Goal: Task Accomplishment & Management: Use online tool/utility

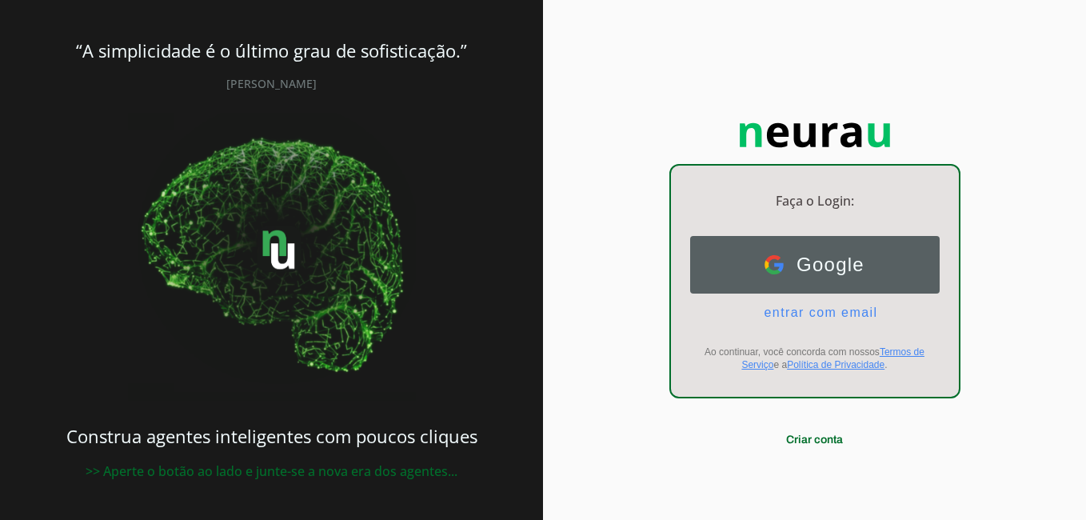
click at [836, 266] on span "Google" at bounding box center [824, 265] width 81 height 22
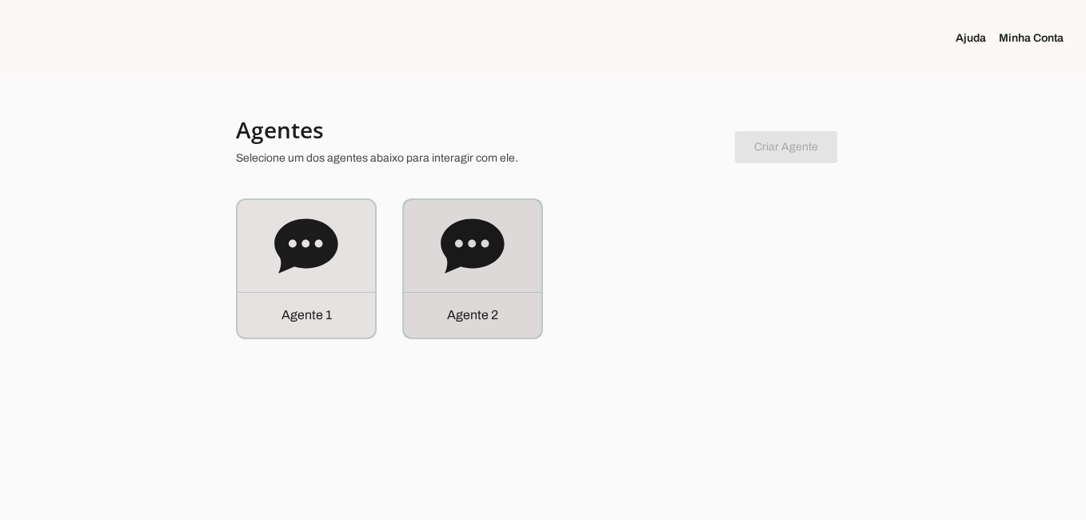
click at [490, 283] on div "Agente 2" at bounding box center [473, 269] width 138 height 138
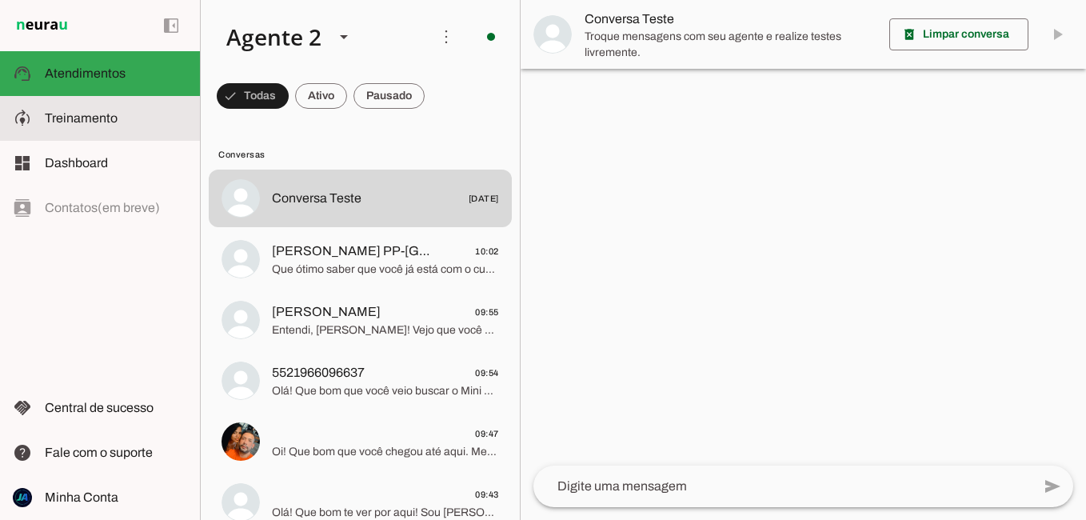
click at [92, 130] on md-item "model_training Treinamento Treinamento" at bounding box center [100, 118] width 200 height 45
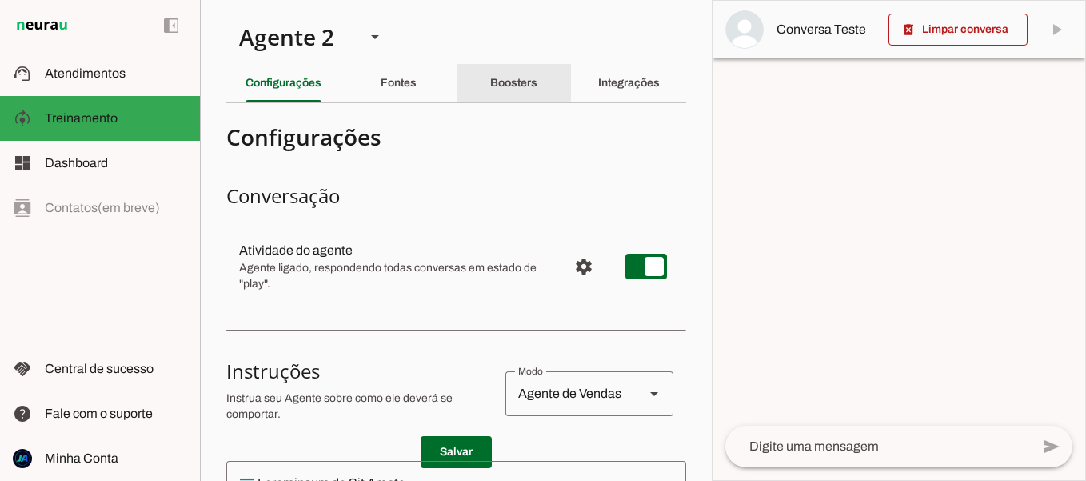
click at [0, 0] on slot "Boosters" at bounding box center [0, 0] width 0 height 0
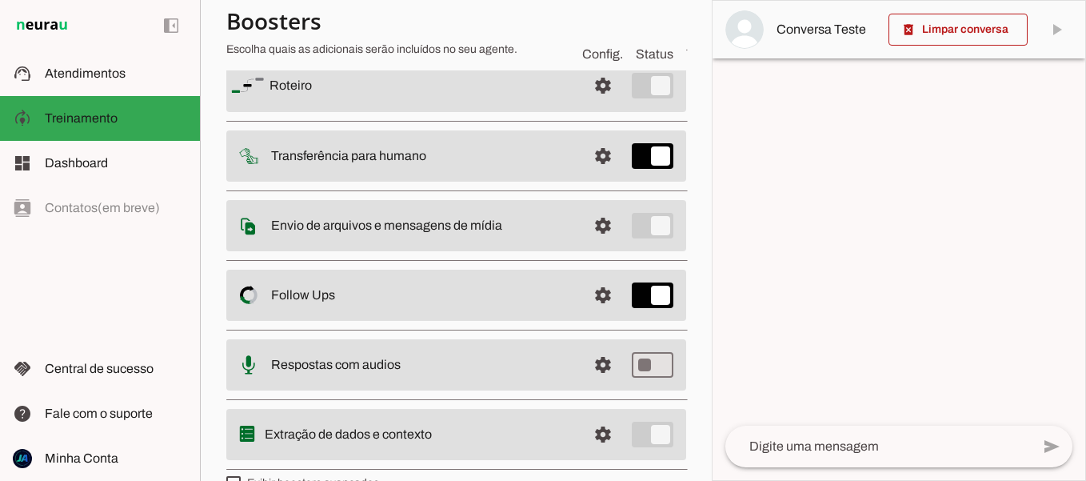
scroll to position [160, 0]
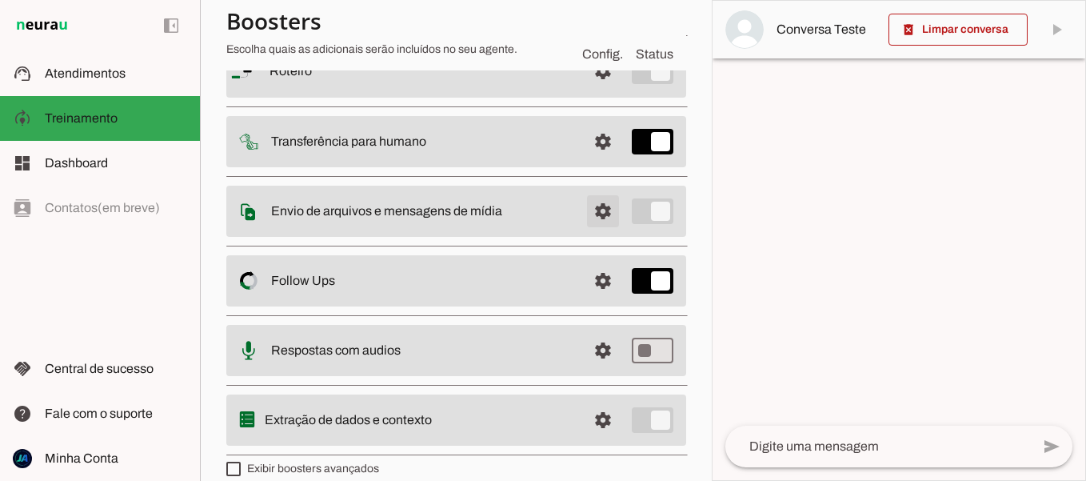
click at [588, 90] on span at bounding box center [603, 71] width 38 height 38
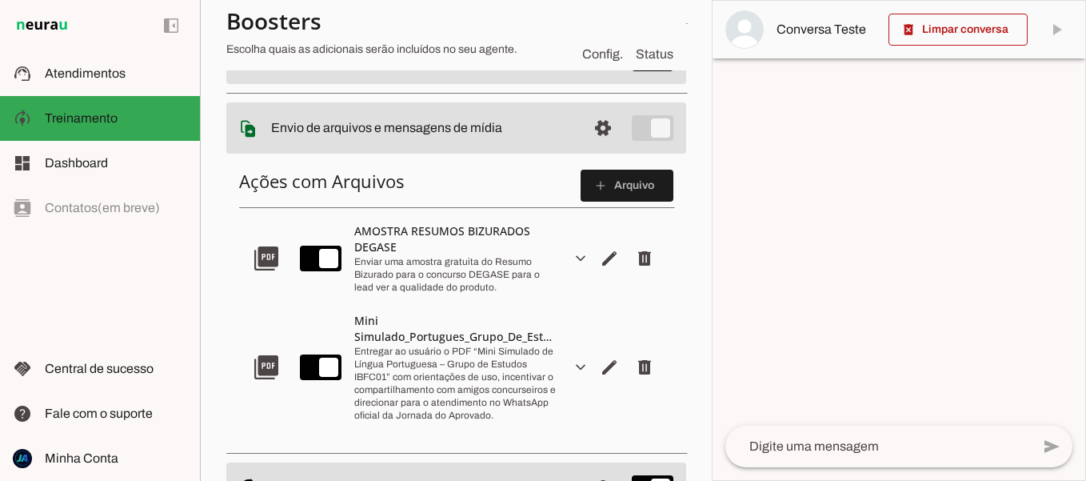
scroll to position [320, 0]
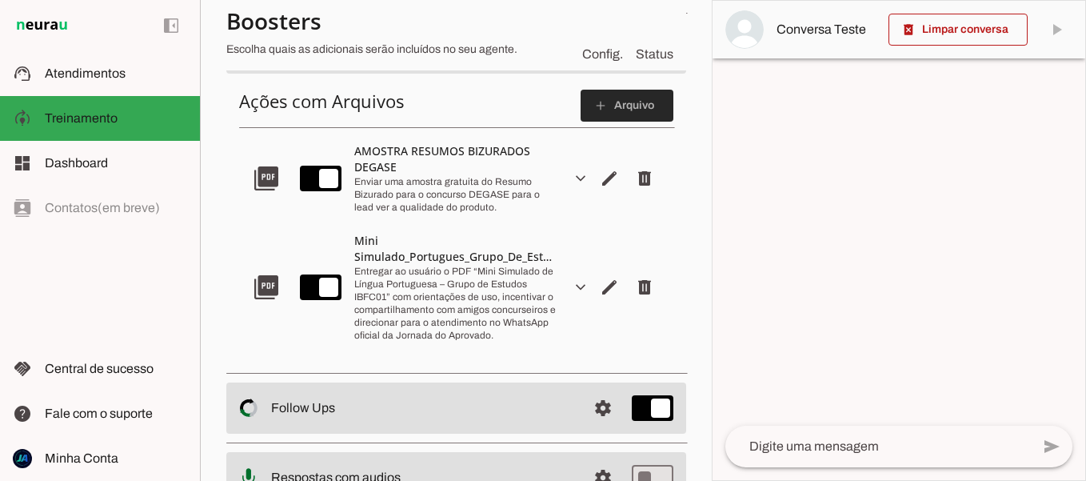
click at [610, 101] on span at bounding box center [627, 105] width 93 height 38
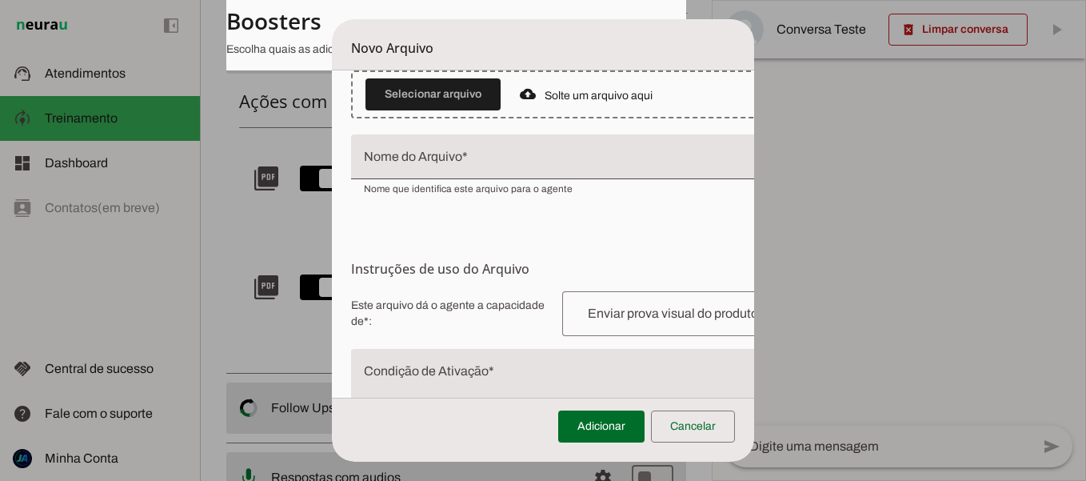
scroll to position [0, 0]
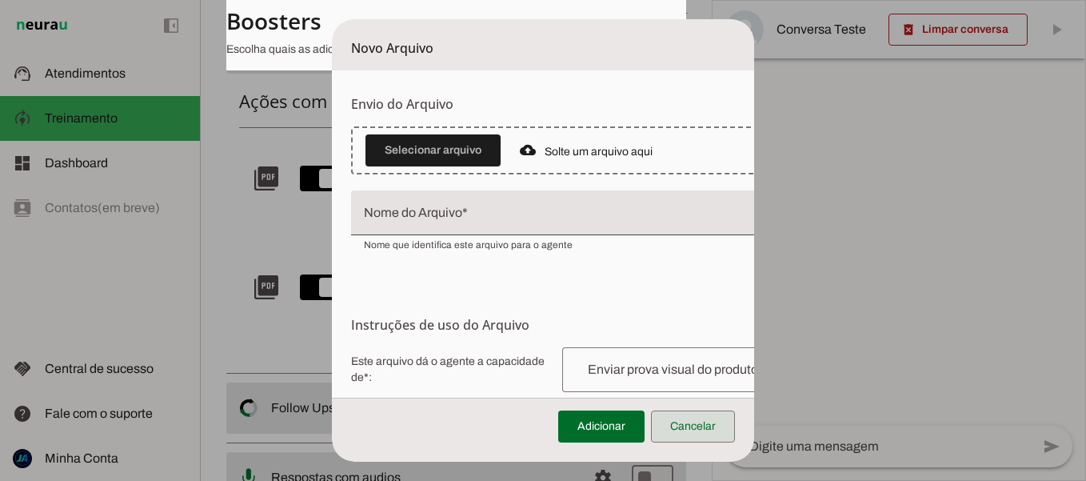
click at [708, 428] on span at bounding box center [693, 426] width 84 height 38
